Goal: Task Accomplishment & Management: Use online tool/utility

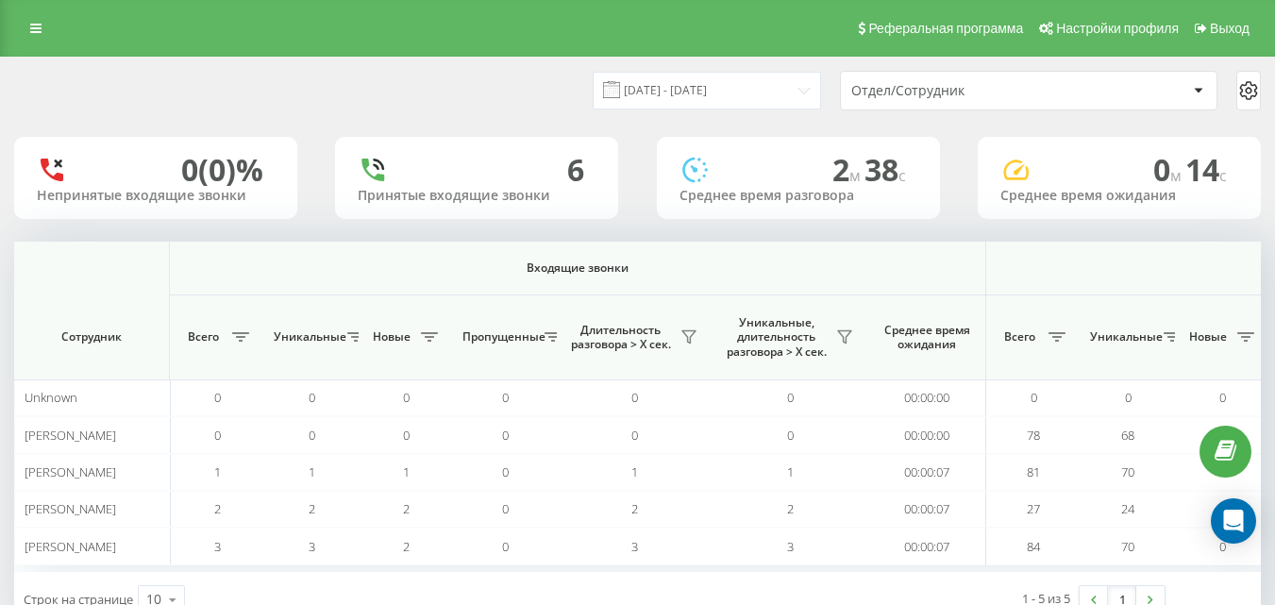
scroll to position [0, 1386]
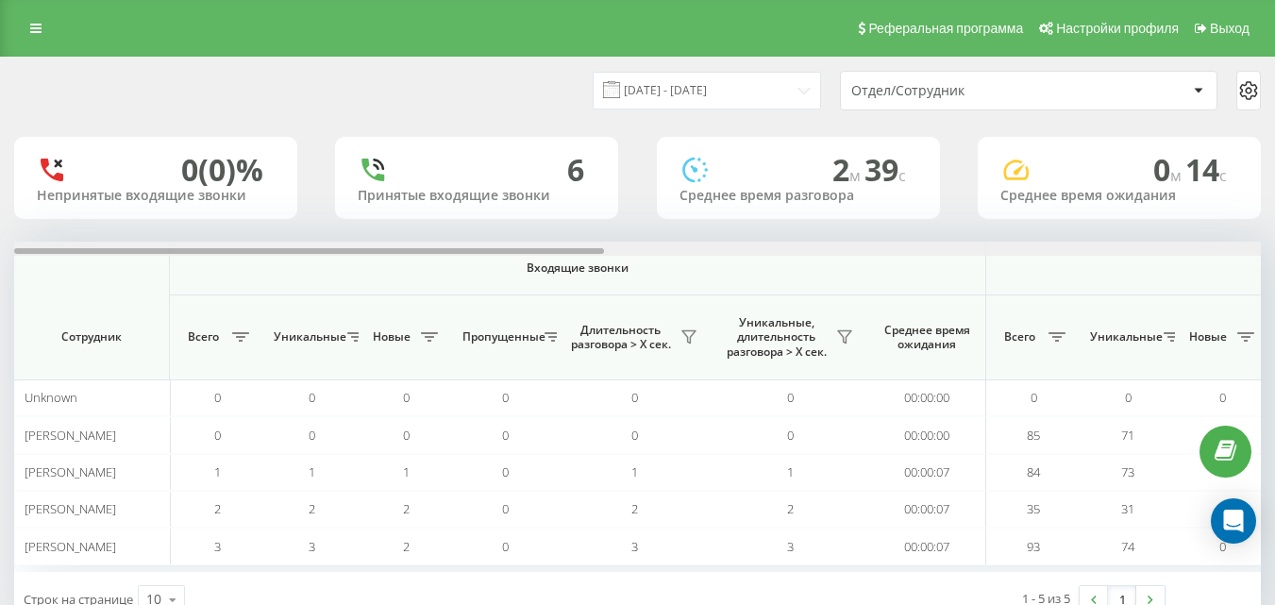
click at [1238, 253] on div at bounding box center [637, 249] width 1247 height 14
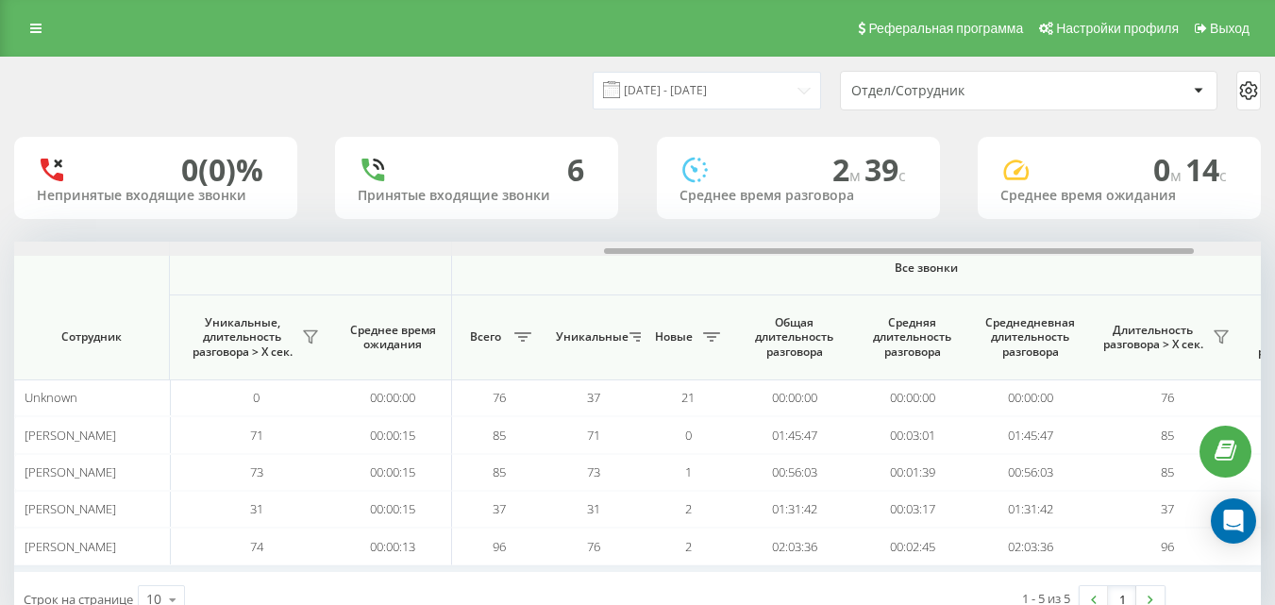
scroll to position [0, 1386]
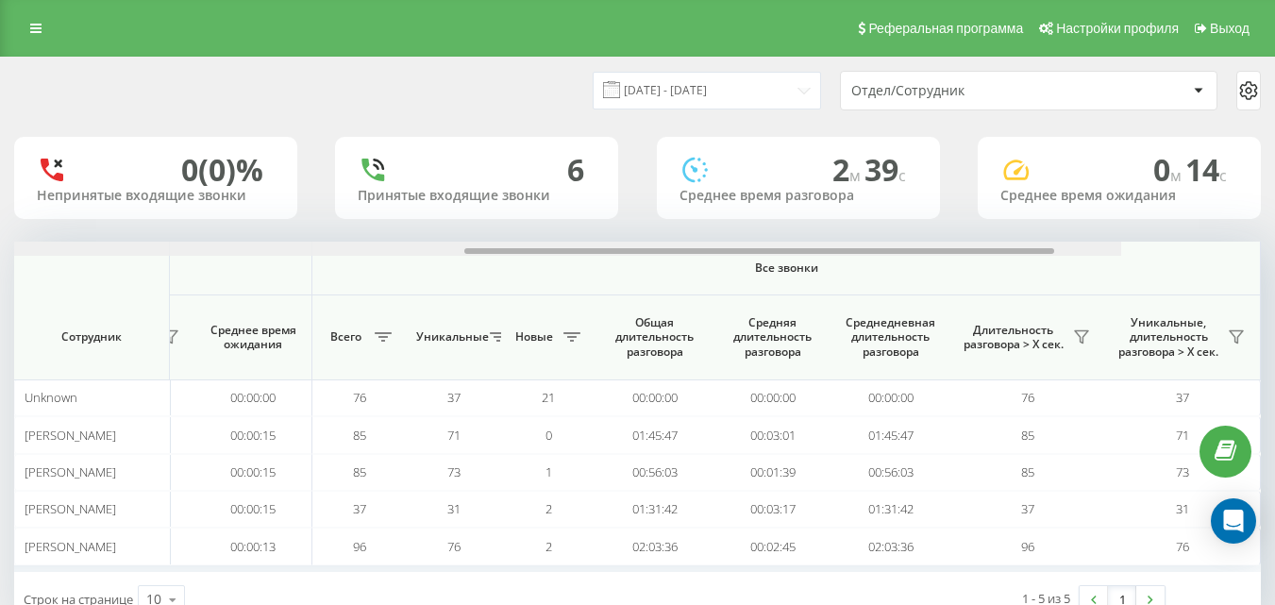
click at [1121, 249] on div at bounding box center [497, 249] width 1247 height 14
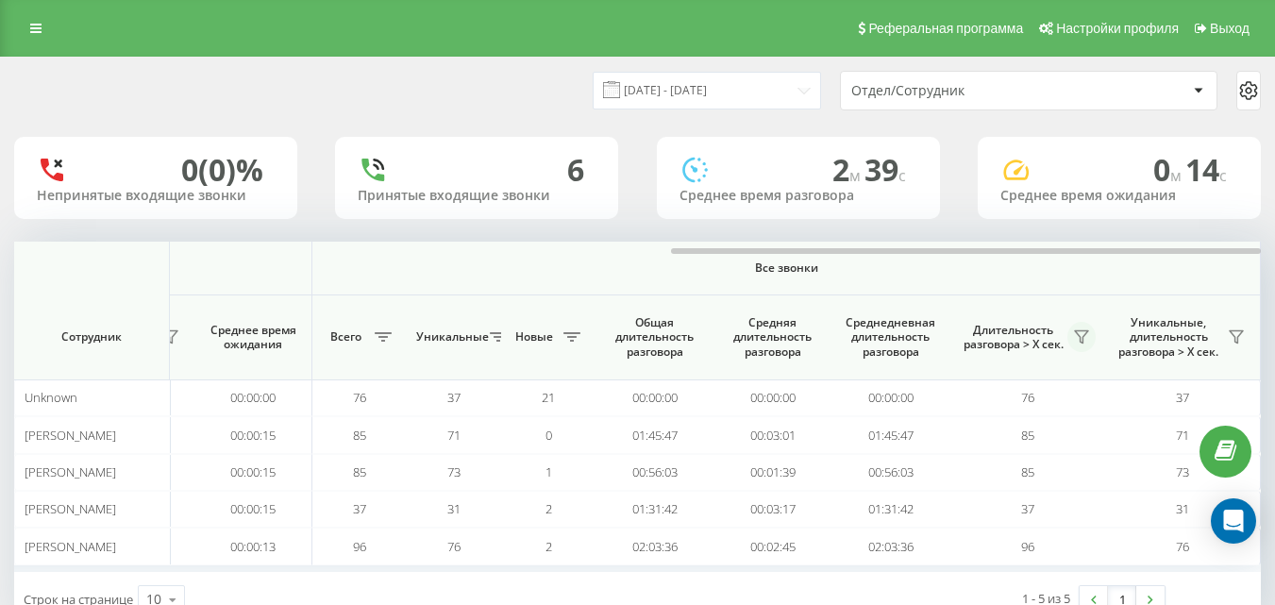
click at [1074, 340] on icon at bounding box center [1081, 336] width 15 height 15
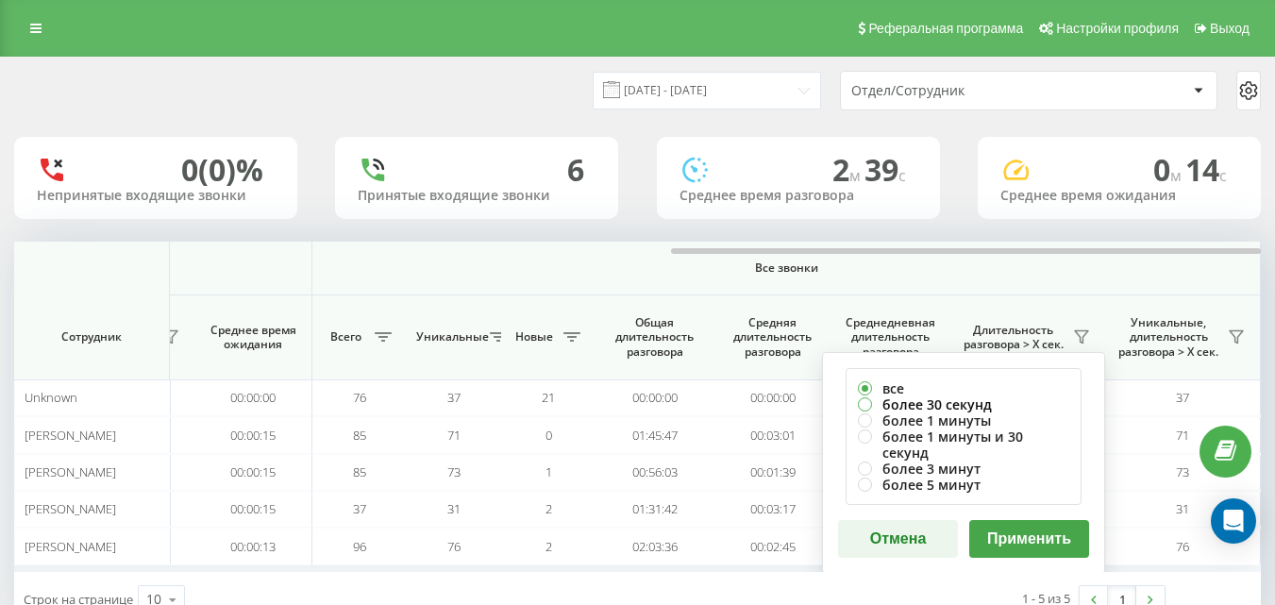
click at [1006, 409] on label "более 30 секунд" at bounding box center [963, 404] width 211 height 16
radio input "true"
click at [1013, 528] on button "Применить" at bounding box center [1029, 539] width 120 height 38
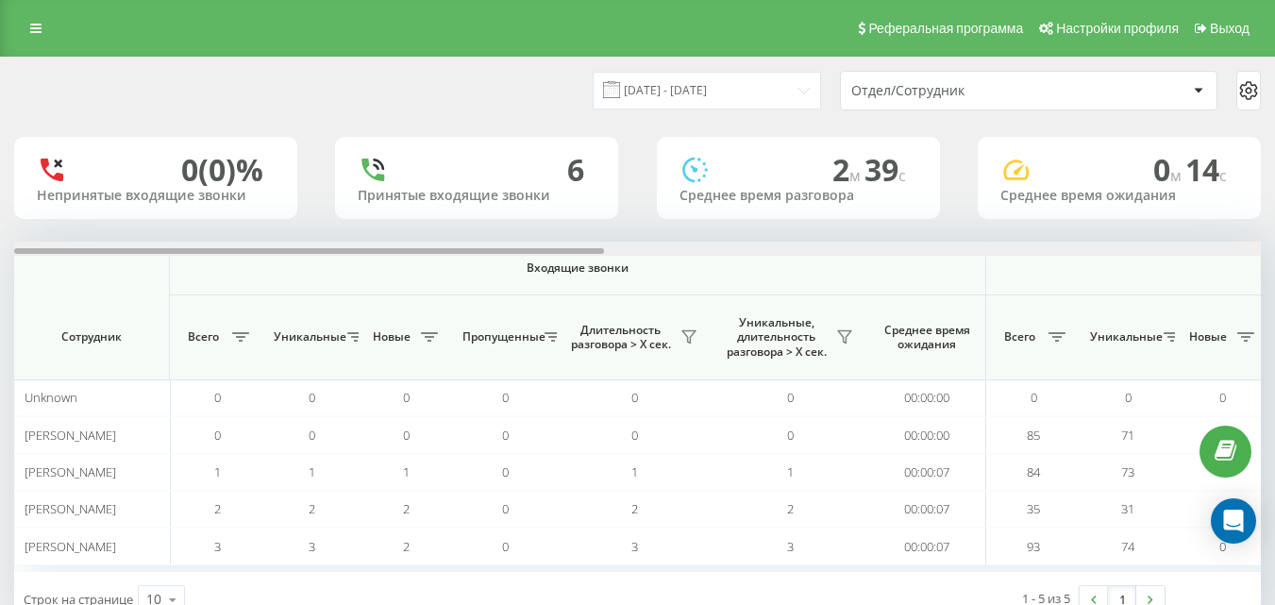
click at [1230, 252] on div at bounding box center [637, 249] width 1247 height 14
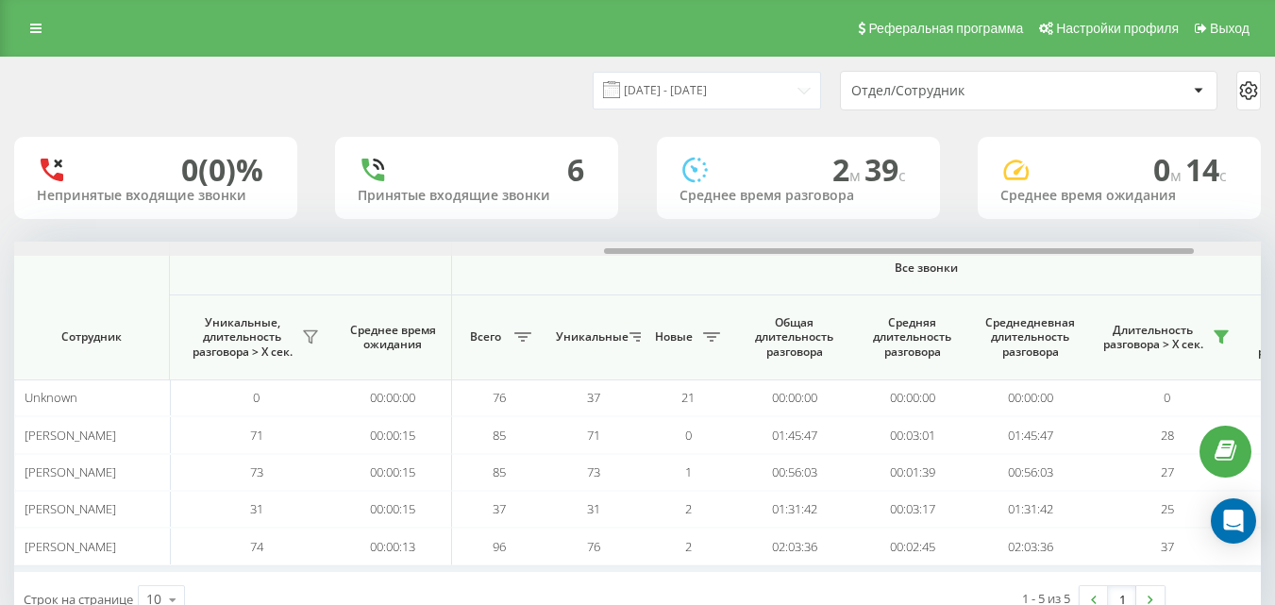
click at [1230, 253] on div at bounding box center [637, 249] width 1247 height 14
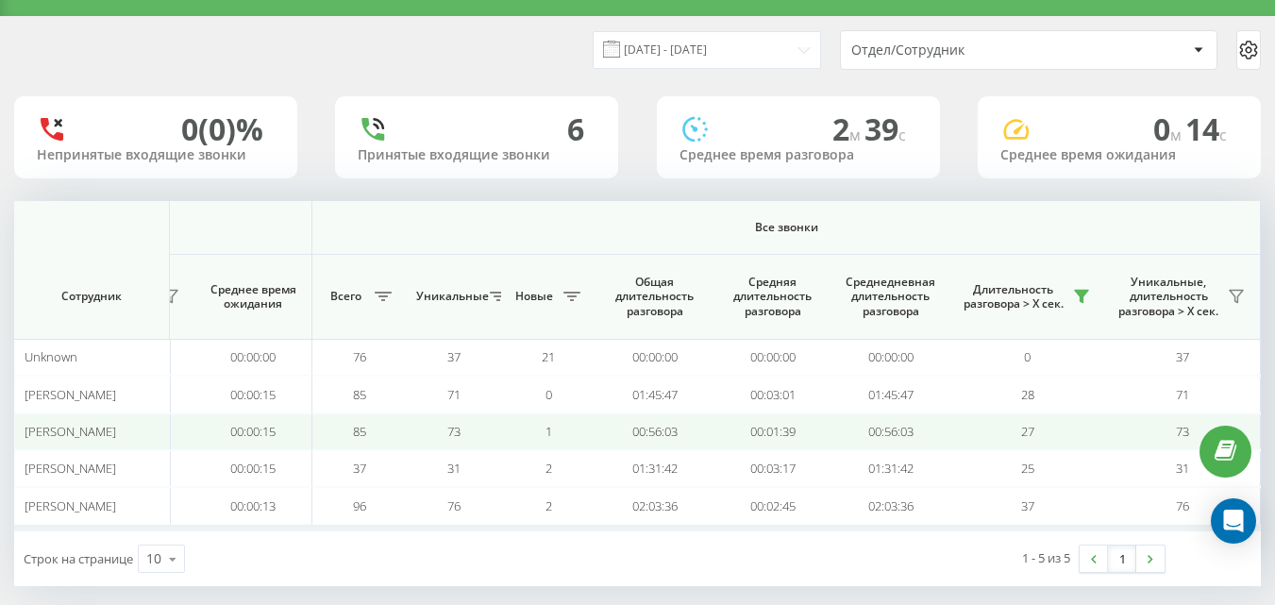
scroll to position [59, 0]
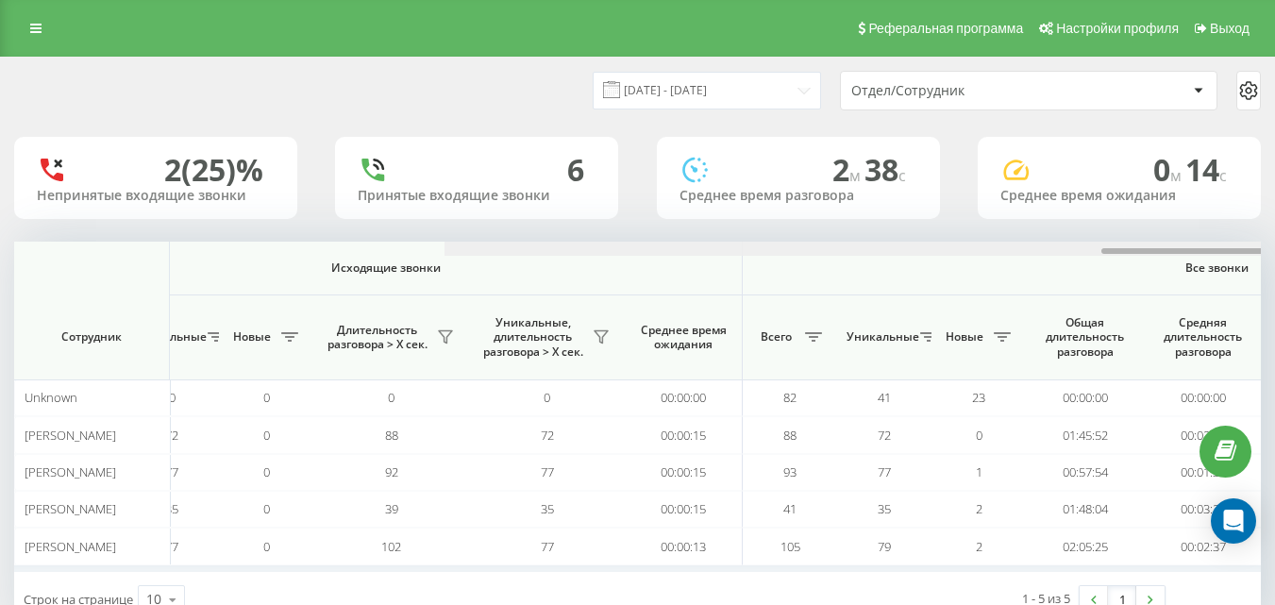
scroll to position [0, 1386]
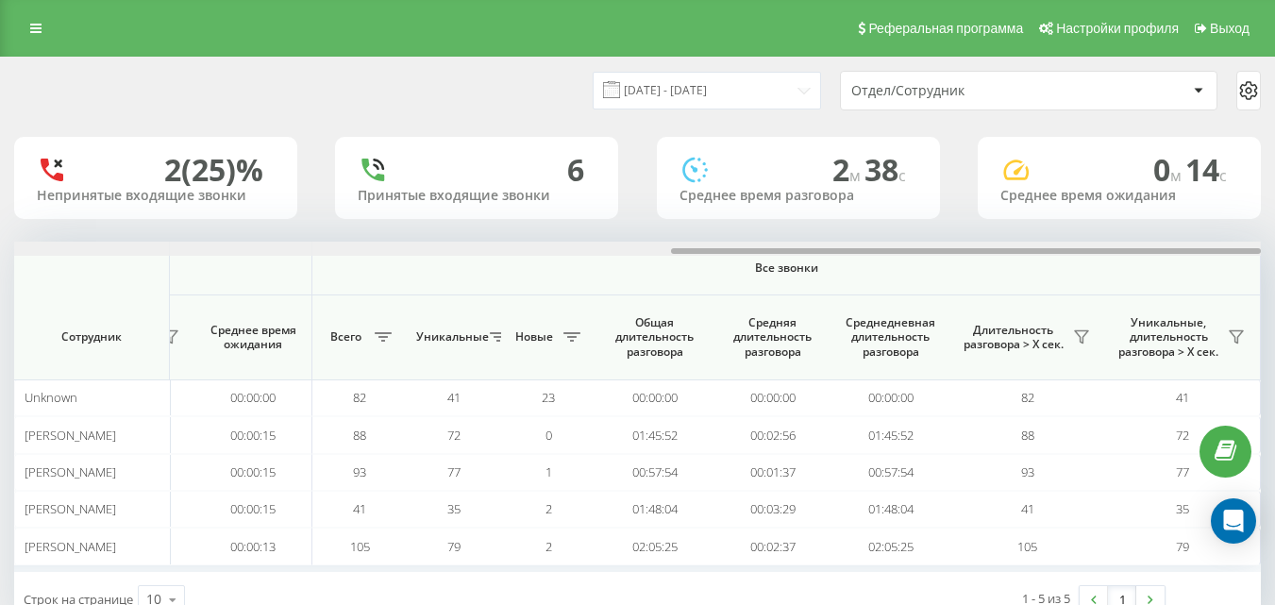
drag, startPoint x: 546, startPoint y: 252, endPoint x: 1288, endPoint y: 267, distance: 742.0
click at [1275, 267] on html "e-r-a.kz Проекты e-r-a.kz Дашборд Центр обращений Аналитика Ваши отчеты Отчет м…" at bounding box center [637, 302] width 1275 height 605
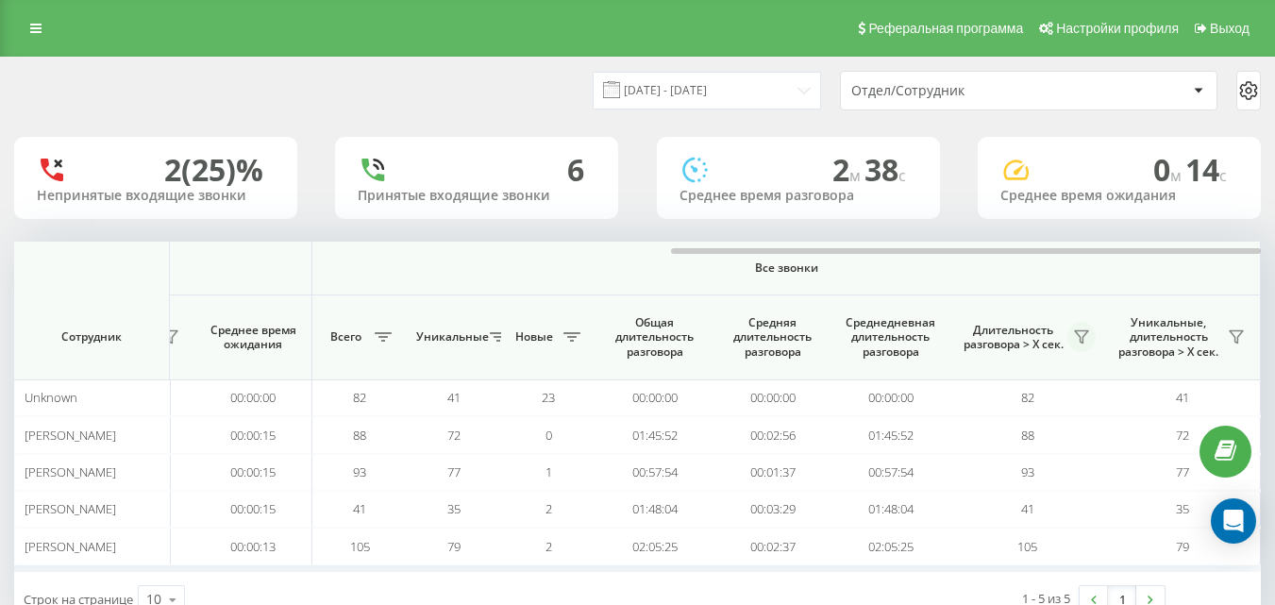
click at [1078, 336] on icon at bounding box center [1081, 336] width 15 height 15
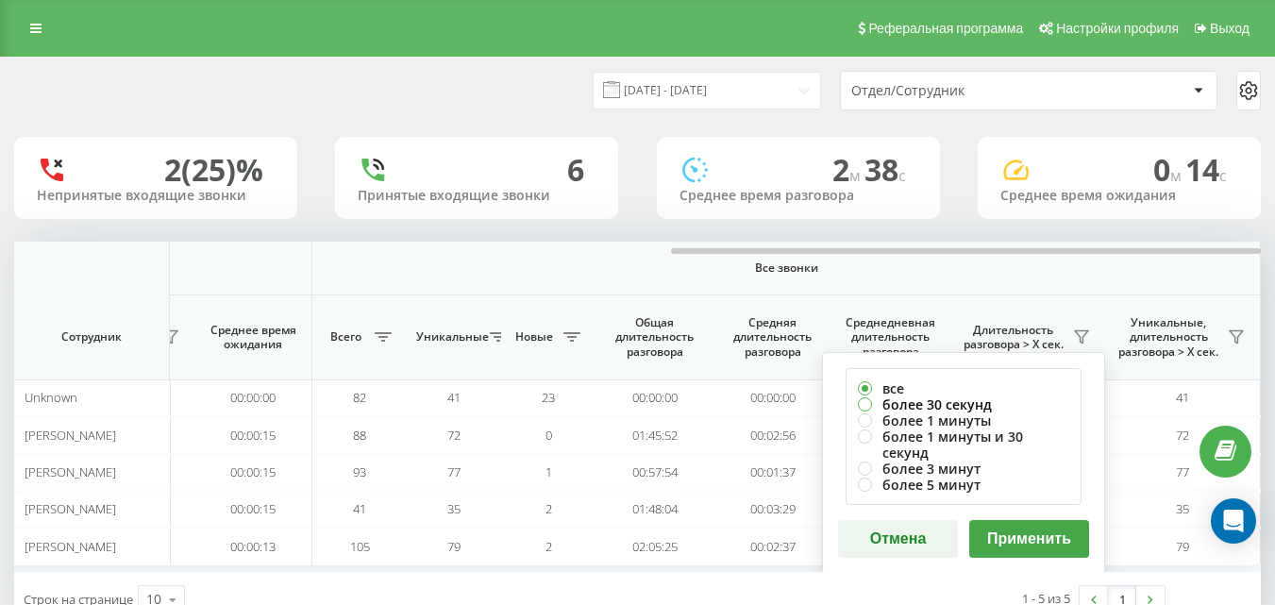
click at [993, 407] on label "более 30 секунд" at bounding box center [963, 404] width 211 height 16
radio input "true"
click at [1019, 521] on button "Применить" at bounding box center [1029, 539] width 120 height 38
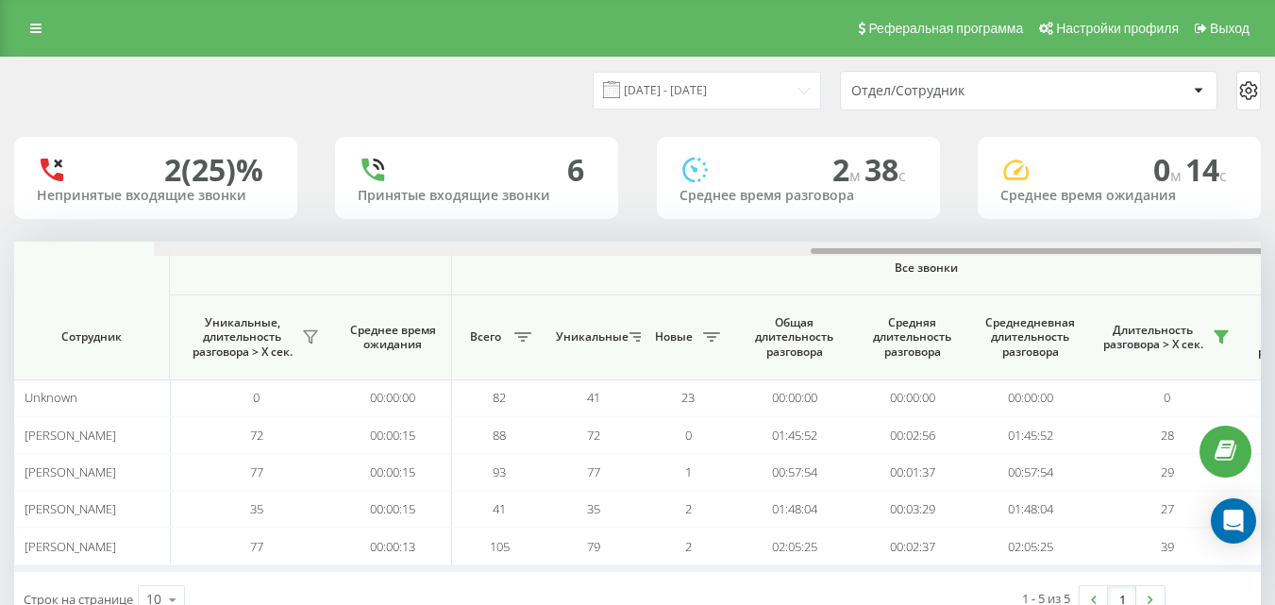
click at [1228, 246] on div at bounding box center [777, 249] width 1247 height 14
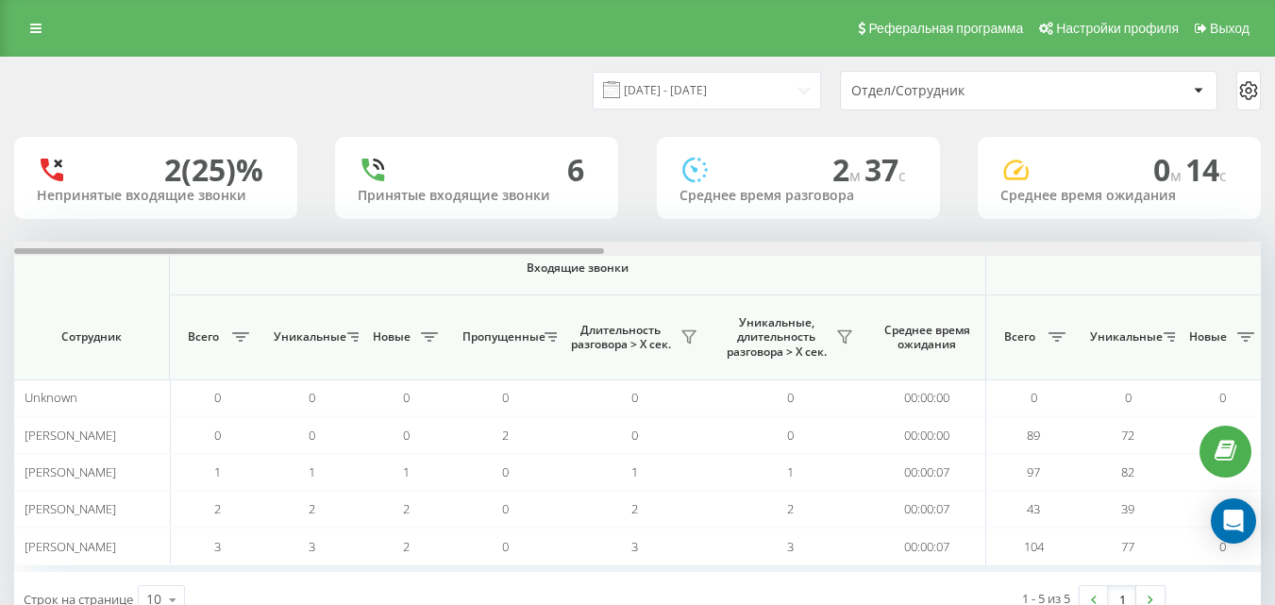
click at [1242, 244] on div at bounding box center [637, 249] width 1247 height 14
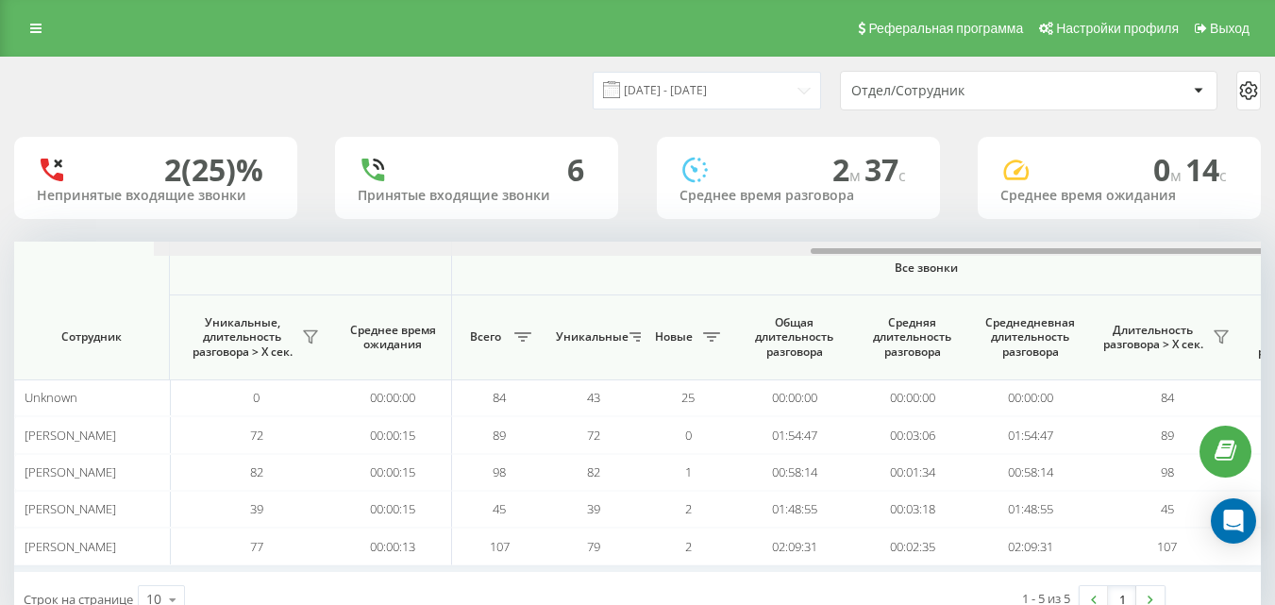
click at [1242, 244] on div at bounding box center [777, 249] width 1247 height 14
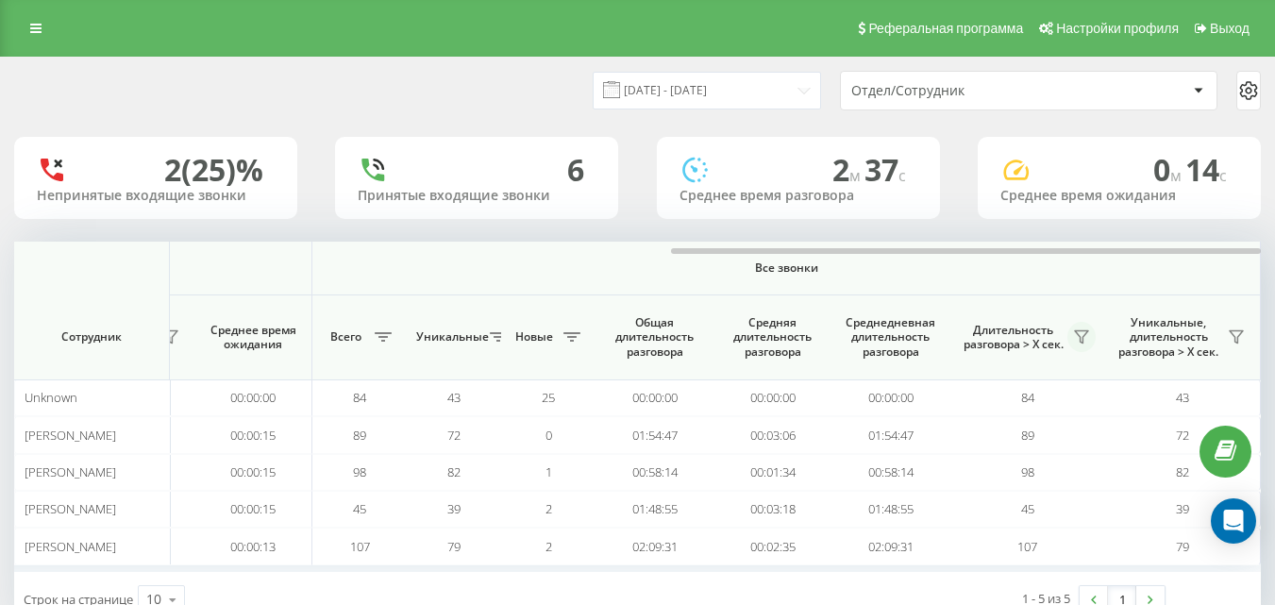
click at [1081, 337] on icon at bounding box center [1081, 337] width 13 height 12
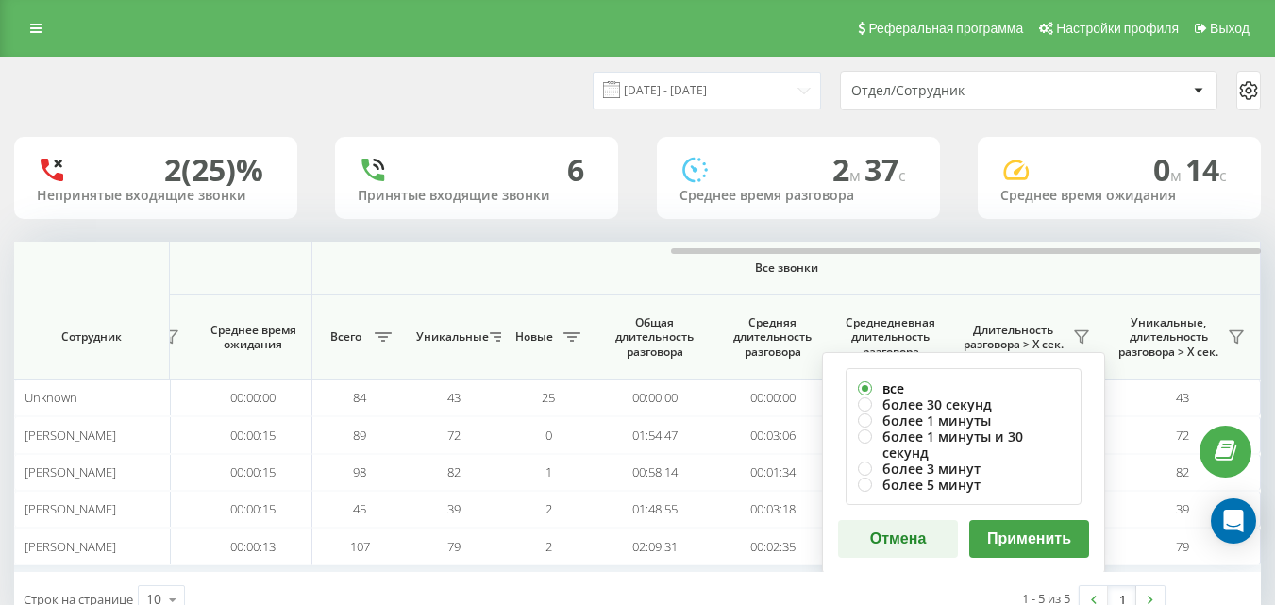
click at [899, 394] on label "все" at bounding box center [963, 388] width 211 height 16
click at [926, 404] on label "более 30 секунд" at bounding box center [963, 404] width 211 height 16
radio input "true"
click at [1029, 520] on button "Применить" at bounding box center [1029, 539] width 120 height 38
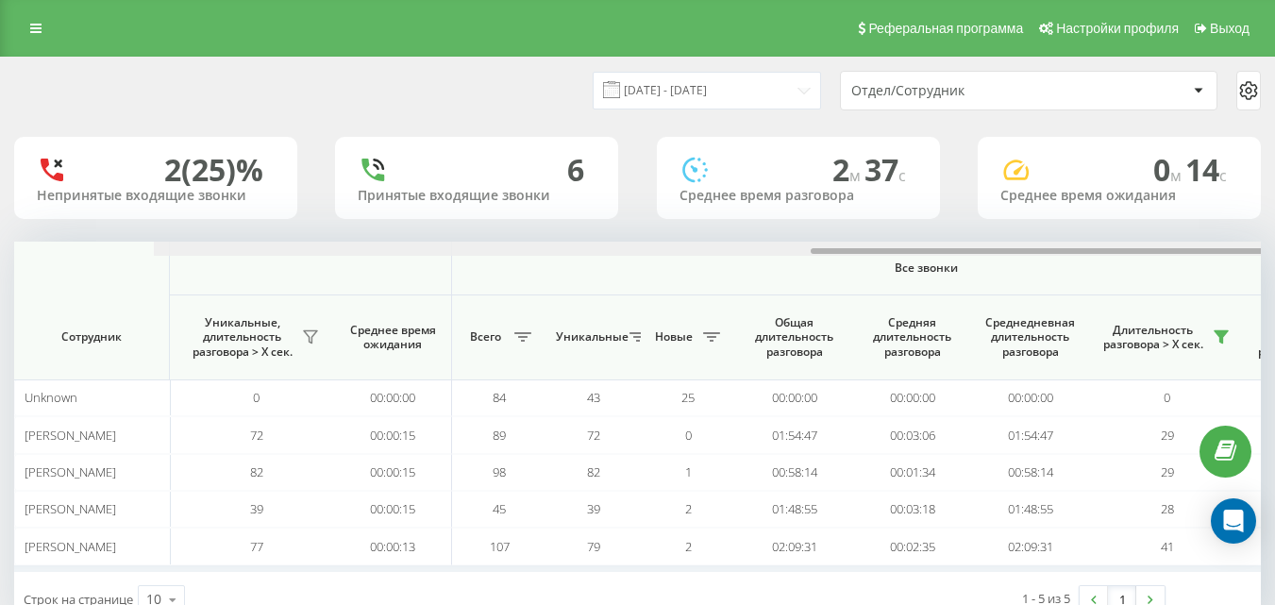
click at [1245, 250] on div at bounding box center [777, 249] width 1247 height 14
